Goal: Task Accomplishment & Management: Use online tool/utility

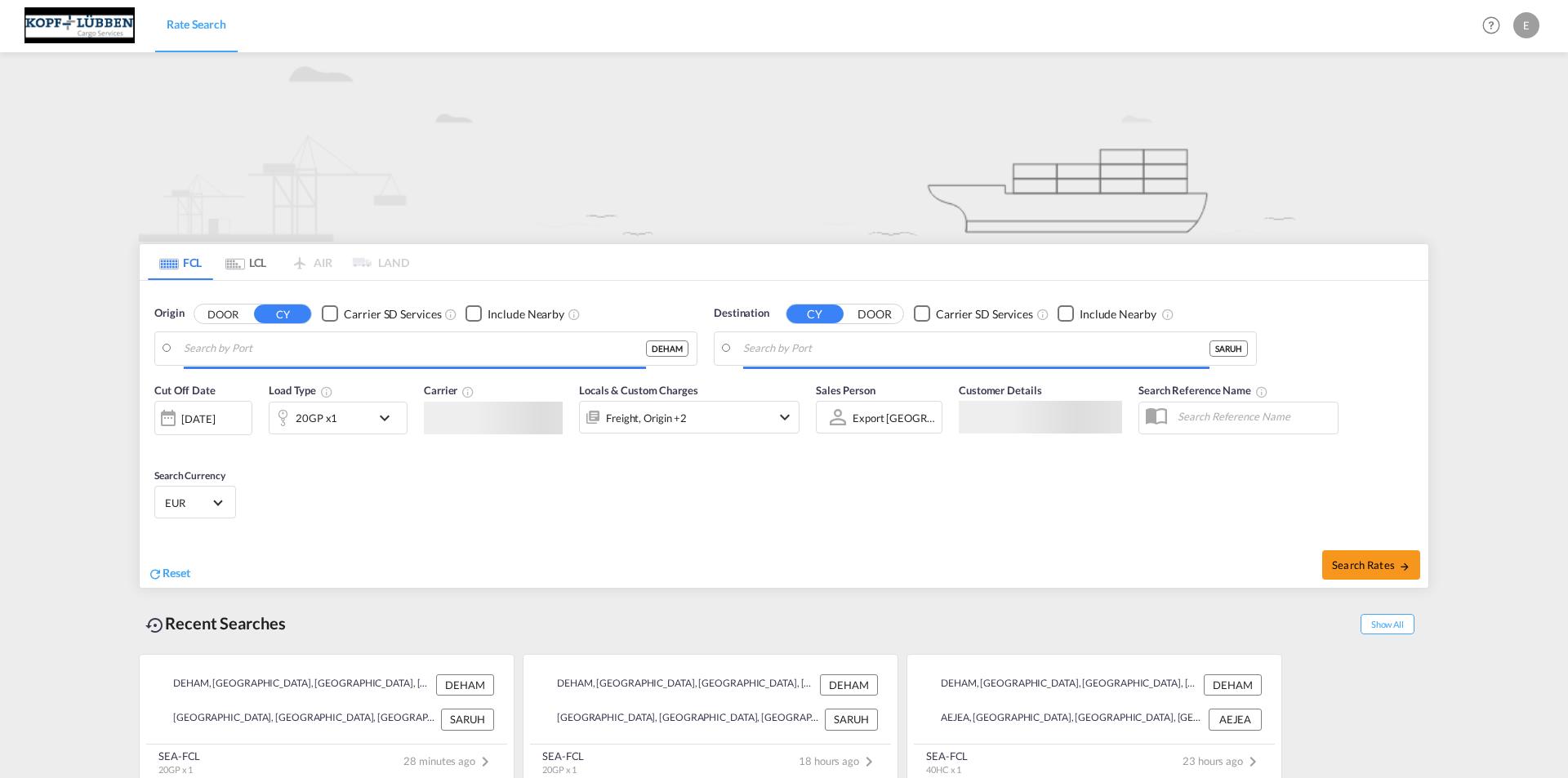
type input "[GEOGRAPHIC_DATA], [GEOGRAPHIC_DATA]"
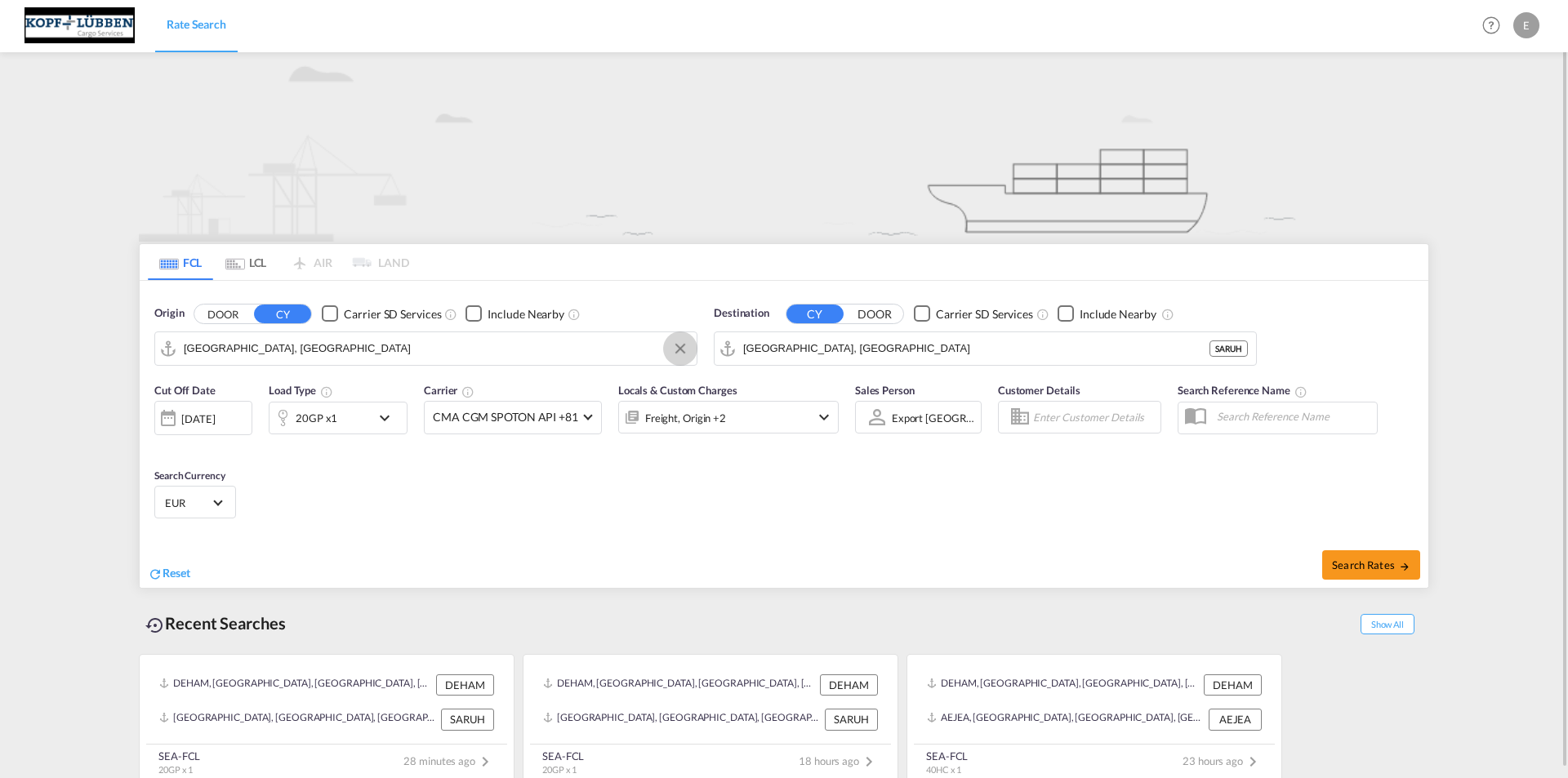
click at [685, 346] on button "Clear Input" at bounding box center [680, 348] width 24 height 24
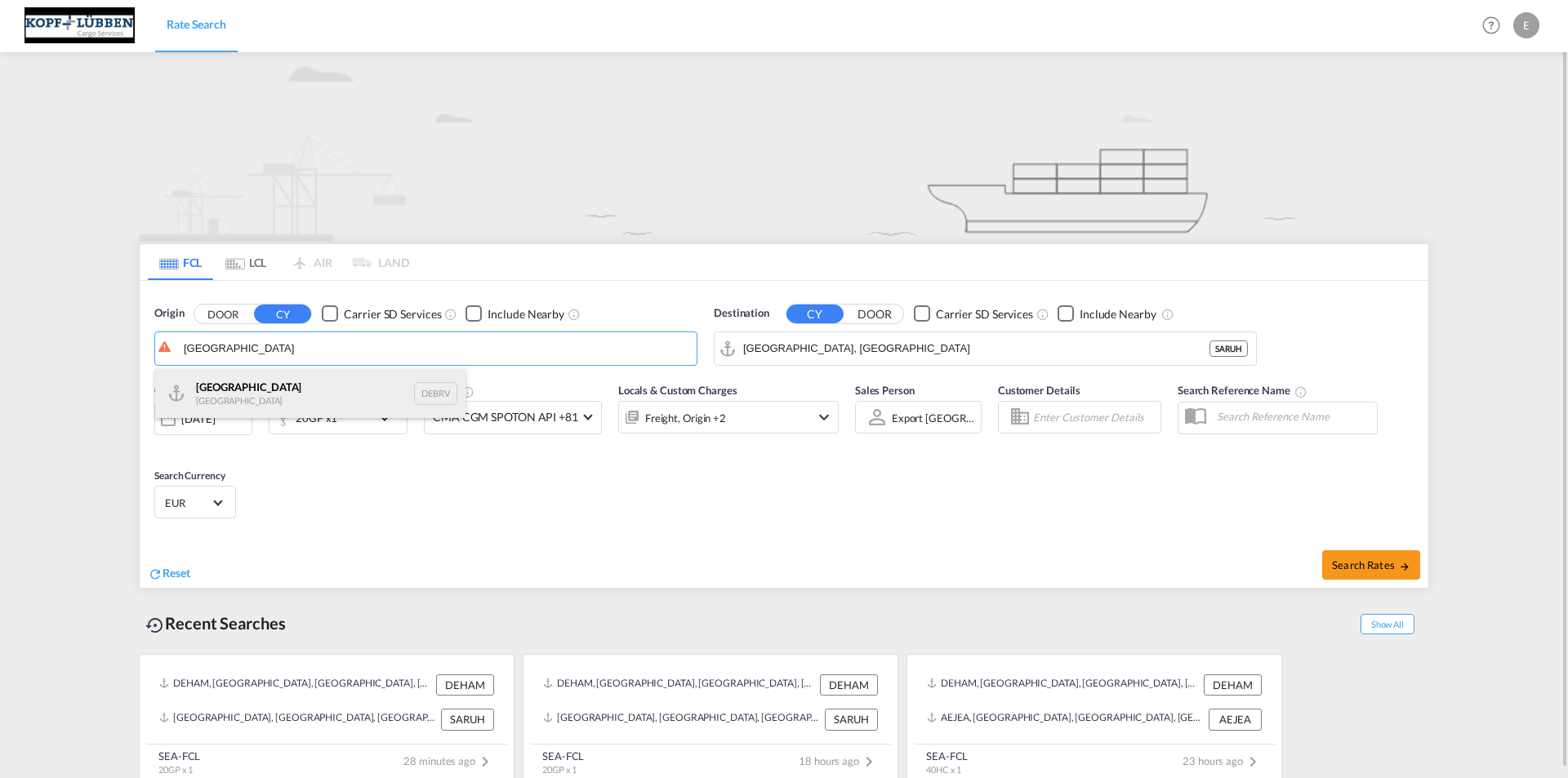
click at [292, 376] on div "[GEOGRAPHIC_DATA] [GEOGRAPHIC_DATA] DEBRV" at bounding box center [310, 393] width 310 height 49
type input "[GEOGRAPHIC_DATA], DEBRV"
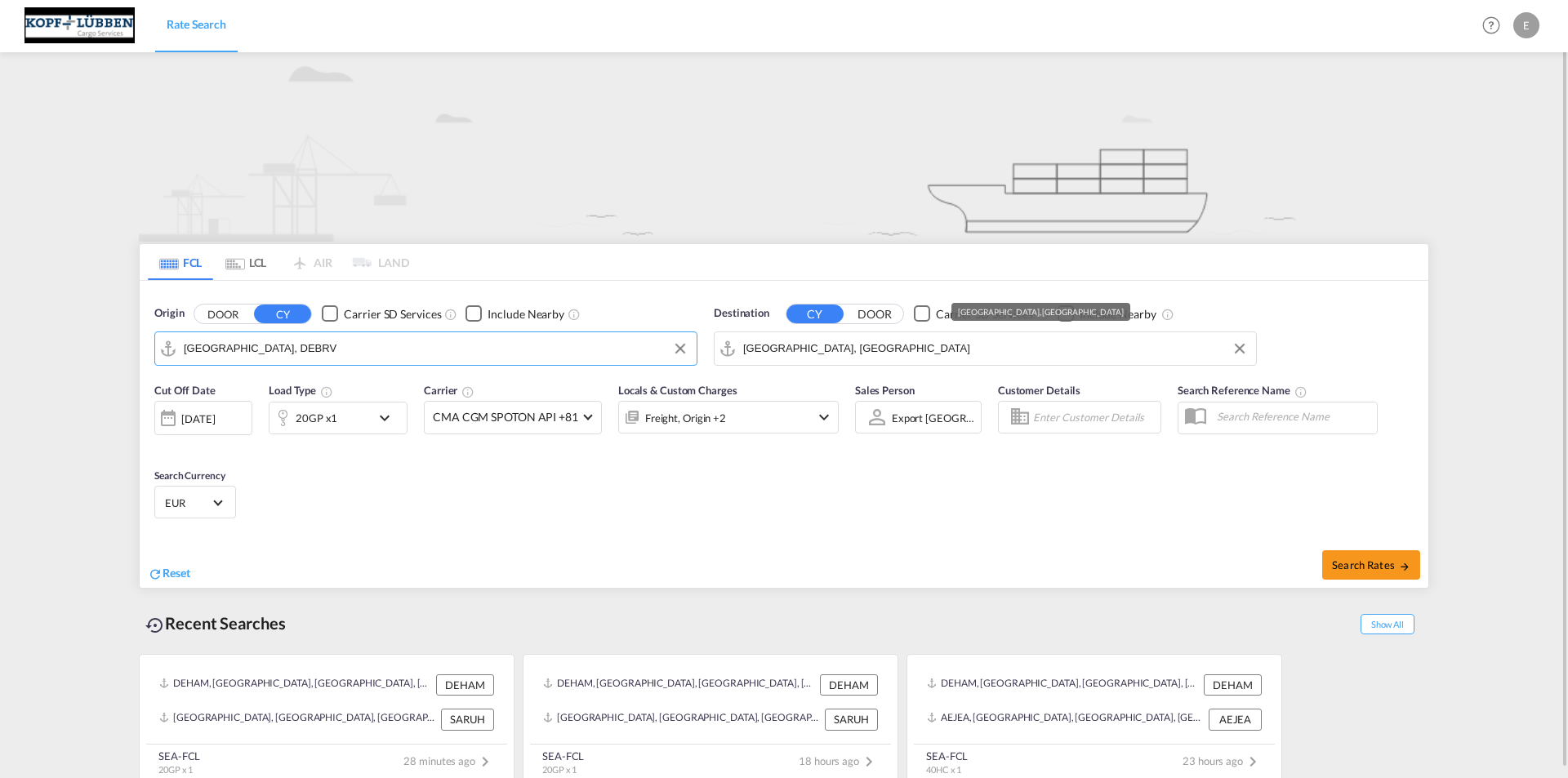
click at [836, 359] on input "[GEOGRAPHIC_DATA], [GEOGRAPHIC_DATA]" at bounding box center [995, 348] width 505 height 24
click at [784, 393] on div "[GEOGRAPHIC_DATA] [GEOGRAPHIC_DATA] ZADUR" at bounding box center [870, 393] width 310 height 49
type input "[GEOGRAPHIC_DATA], ZADUR"
click at [1374, 574] on button "Search Rates" at bounding box center [1371, 565] width 98 height 30
type input "DEBRV to ZADUR / [DATE]"
